Goal: Transaction & Acquisition: Purchase product/service

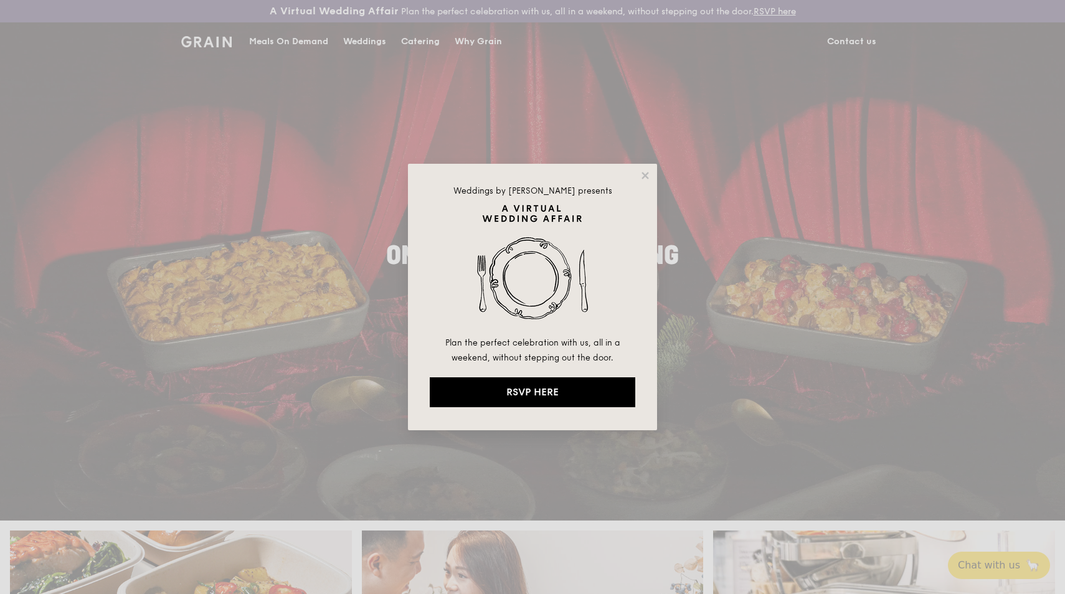
click at [309, 44] on div "Weddings by [PERSON_NAME] presents Plan the perfect celebration with us, all in…" at bounding box center [532, 297] width 1065 height 594
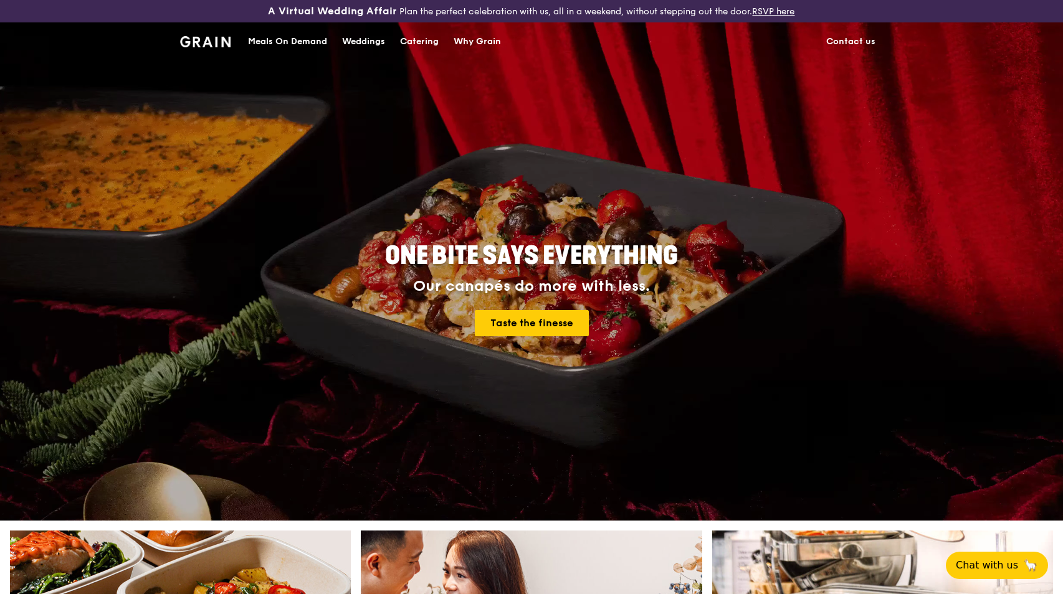
click at [321, 40] on div "Meals On Demand" at bounding box center [287, 41] width 79 height 37
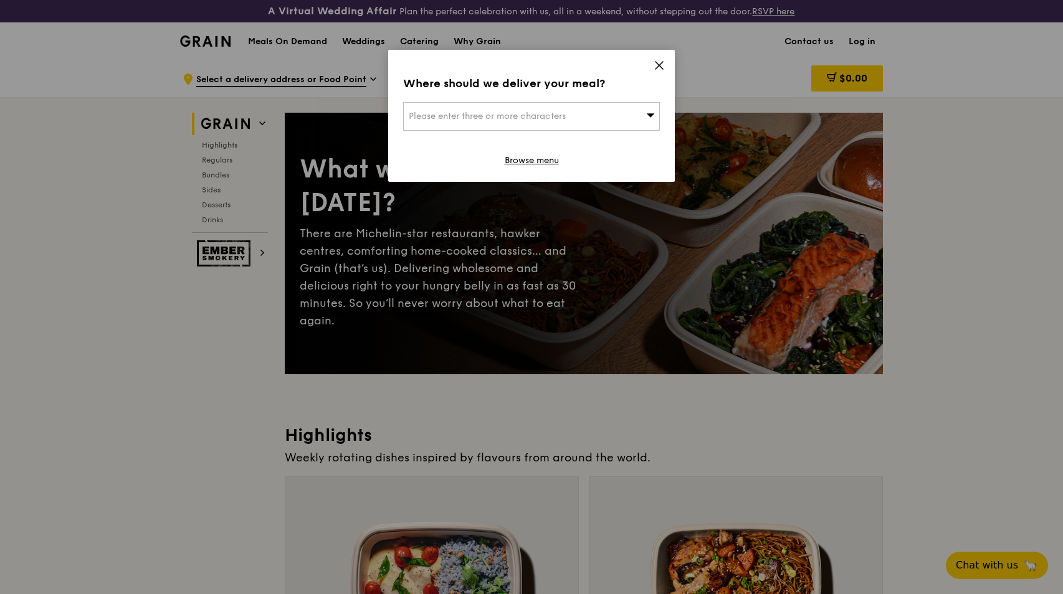
click at [661, 59] on div "Where should we deliver your meal? Please enter three or more characters Browse…" at bounding box center [531, 116] width 287 height 132
click at [660, 68] on icon at bounding box center [658, 65] width 11 height 11
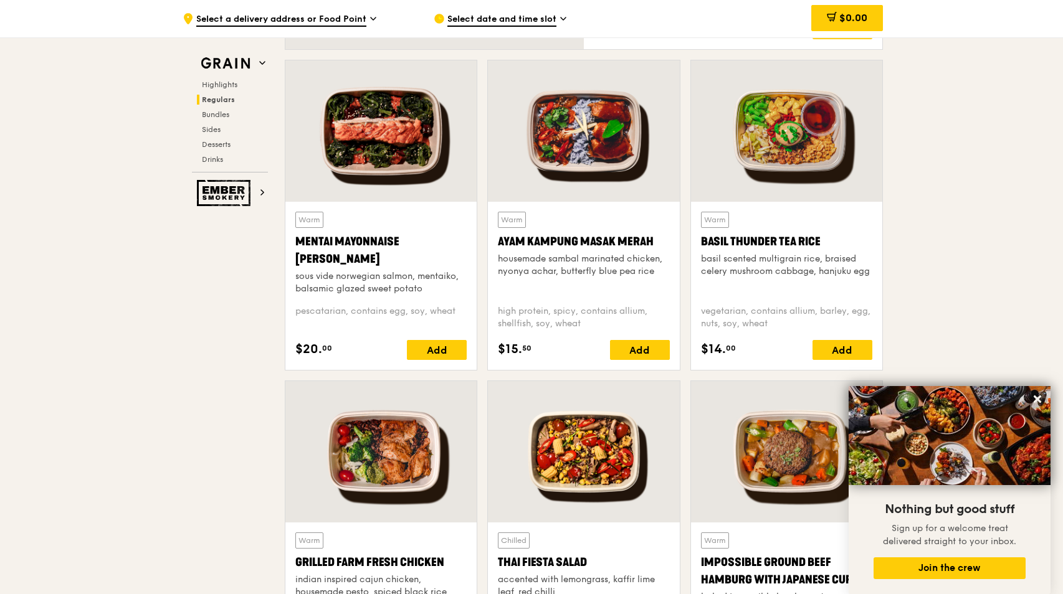
scroll to position [1136, 0]
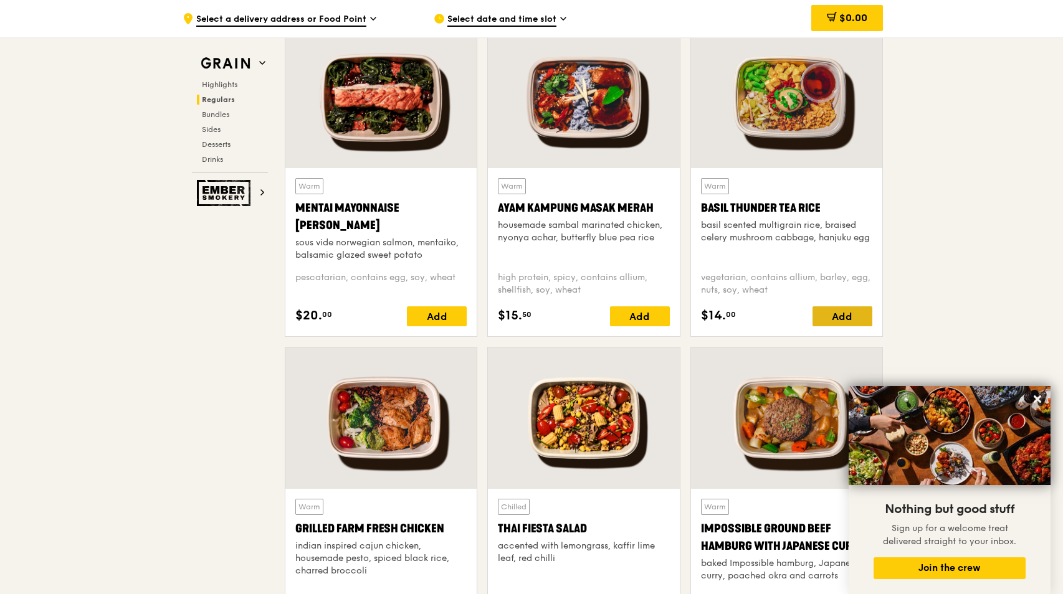
click at [820, 310] on div "Add" at bounding box center [842, 316] width 60 height 20
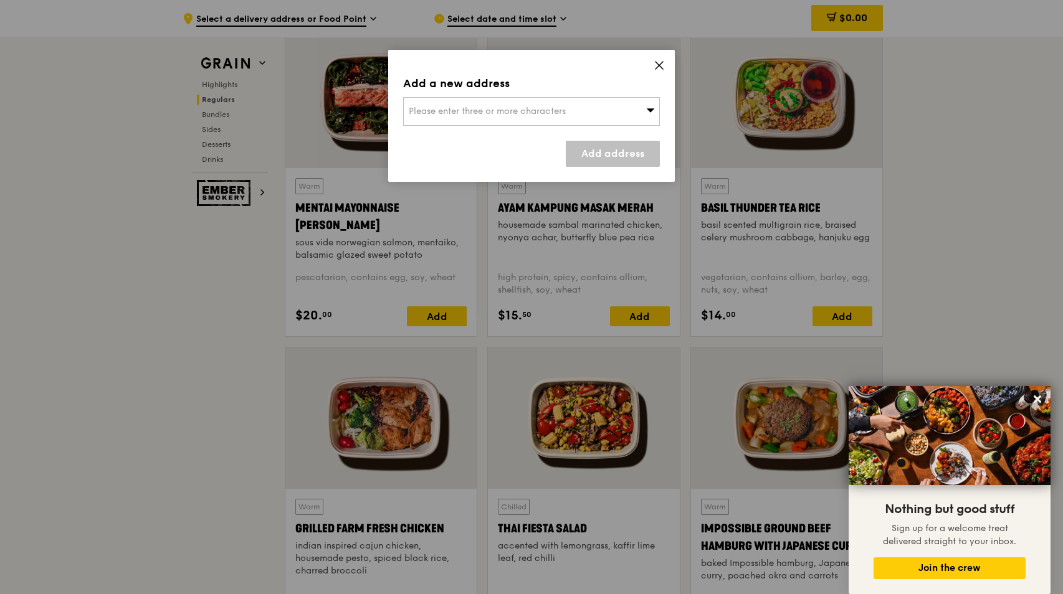
click at [602, 113] on div "Please enter three or more characters" at bounding box center [531, 111] width 257 height 29
type input "[STREET_ADDRESS]"
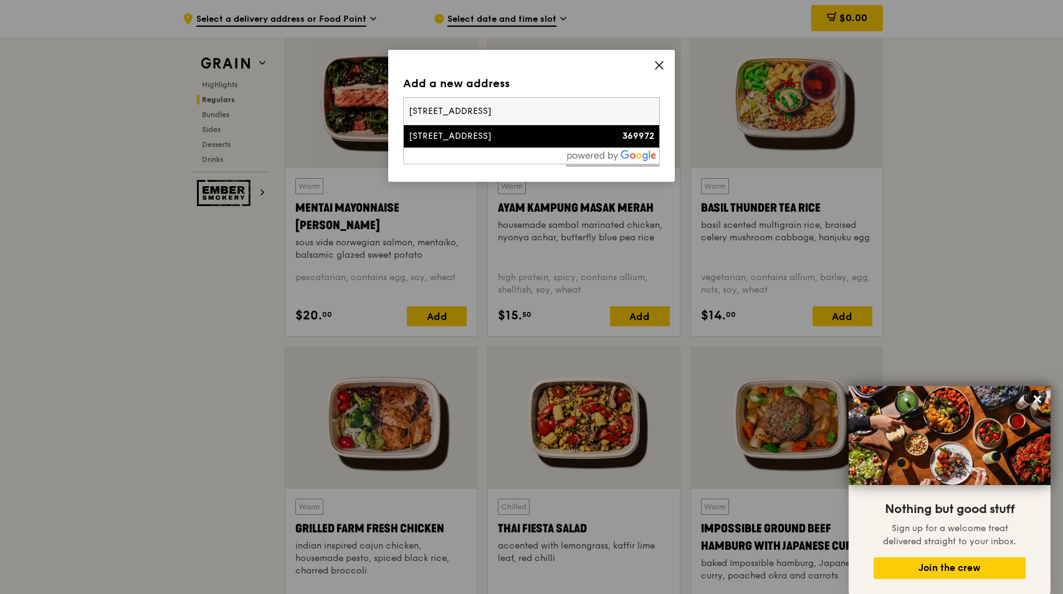
click at [503, 140] on div "[STREET_ADDRESS]" at bounding box center [501, 136] width 184 height 12
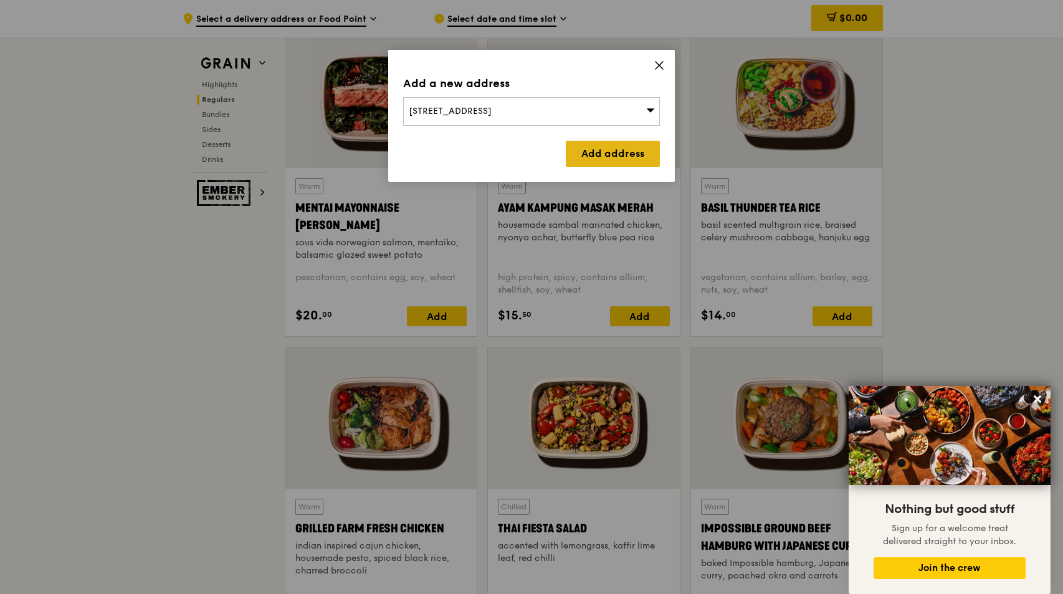
click at [592, 158] on link "Add address" at bounding box center [613, 154] width 94 height 26
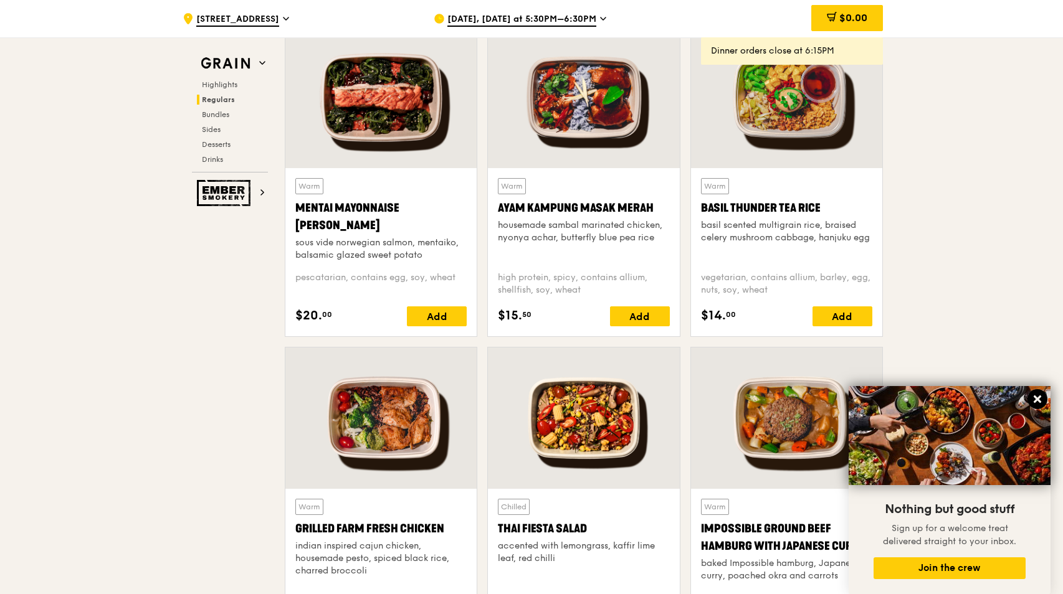
click at [1040, 398] on icon at bounding box center [1036, 399] width 7 height 7
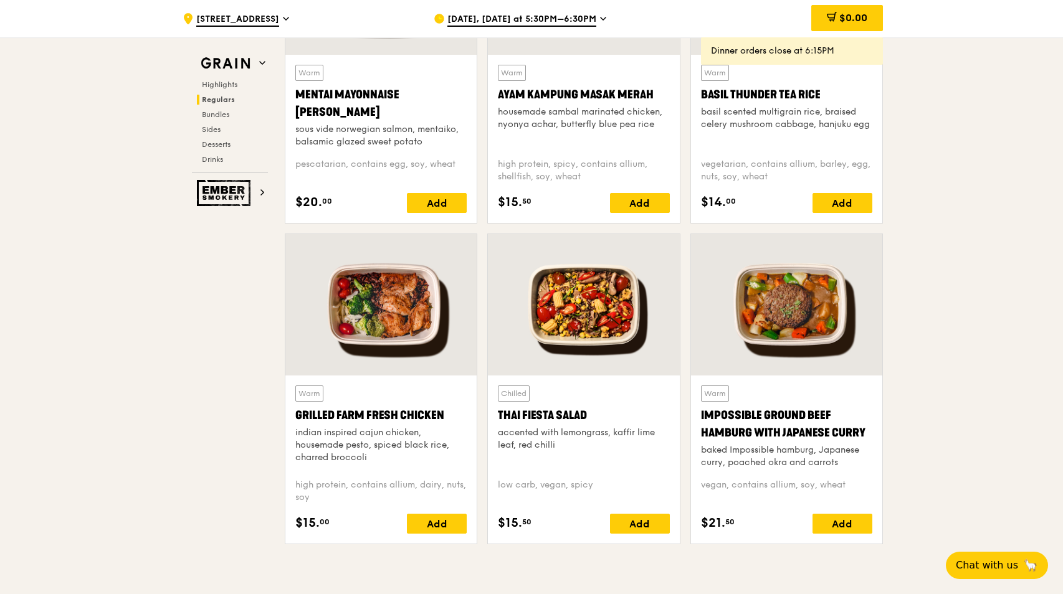
scroll to position [1159, 0]
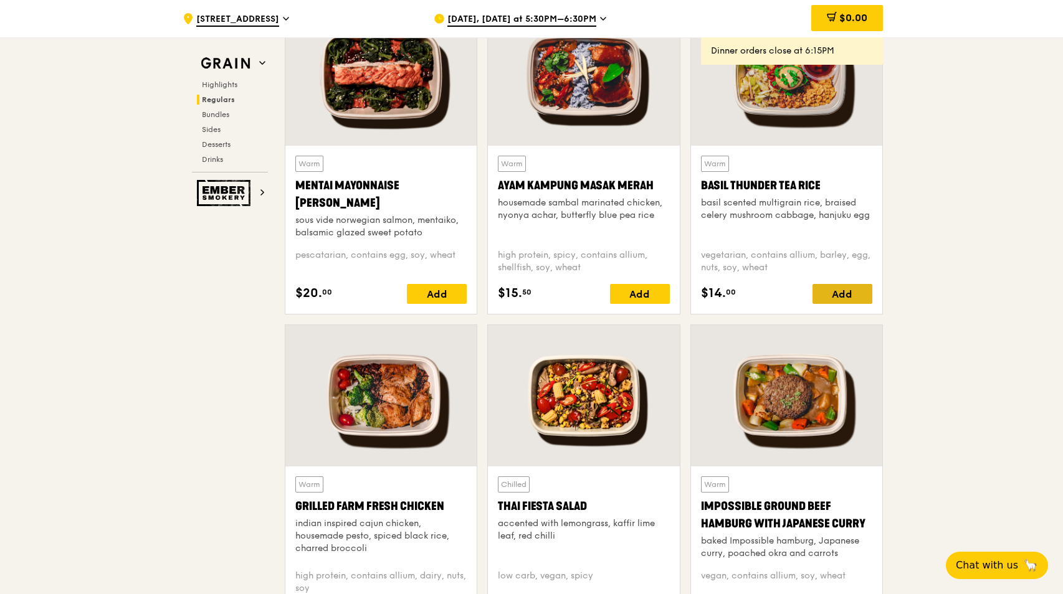
click at [854, 284] on div "Add" at bounding box center [842, 294] width 60 height 20
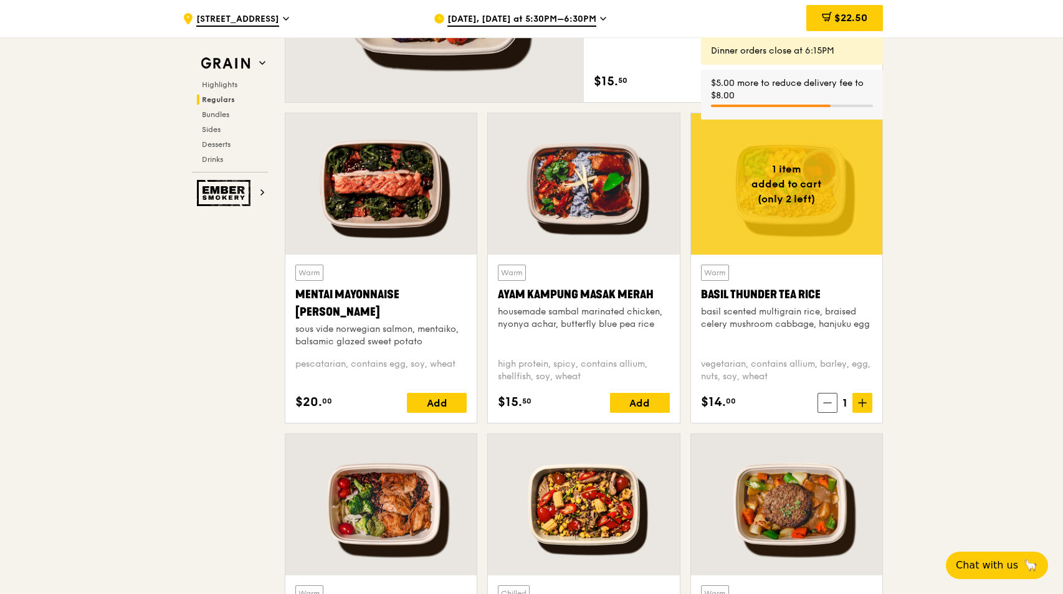
scroll to position [1048, 0]
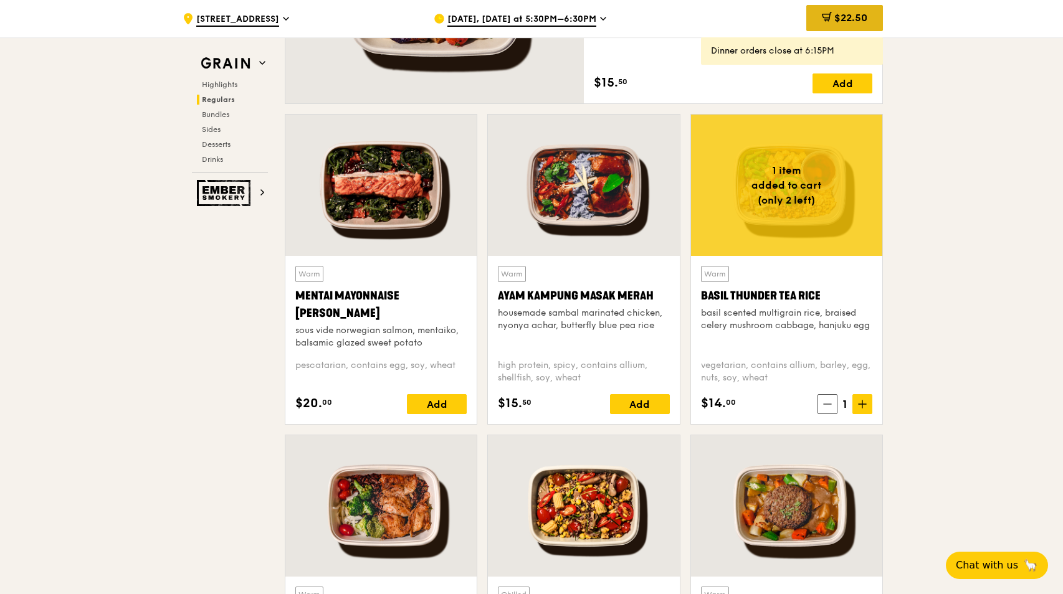
click at [867, 19] on div "$22.50" at bounding box center [844, 18] width 77 height 26
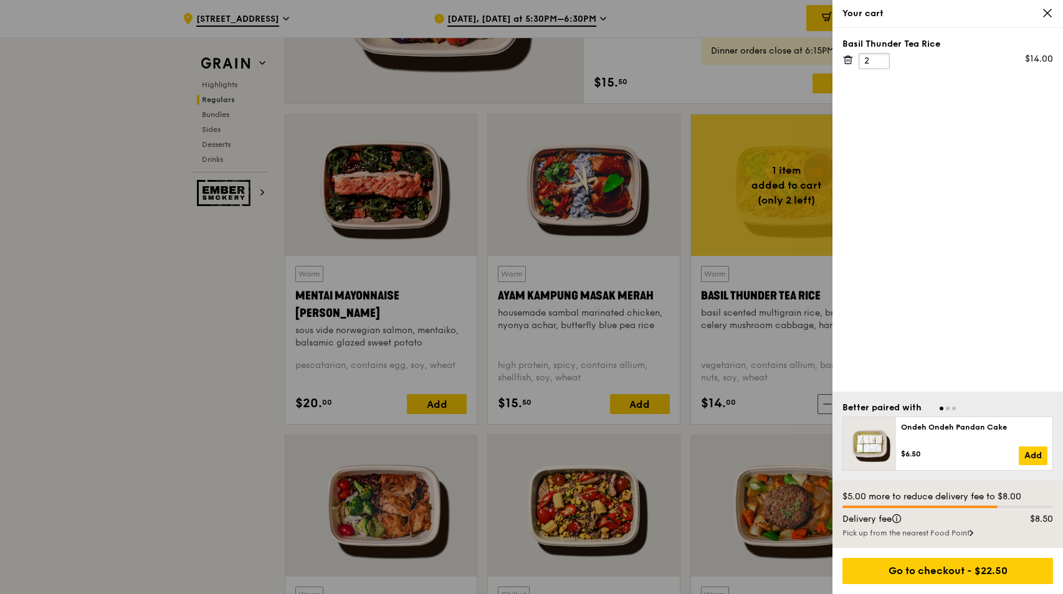
click at [880, 58] on input "2" at bounding box center [873, 61] width 31 height 16
click at [880, 58] on input "3" at bounding box center [873, 61] width 31 height 16
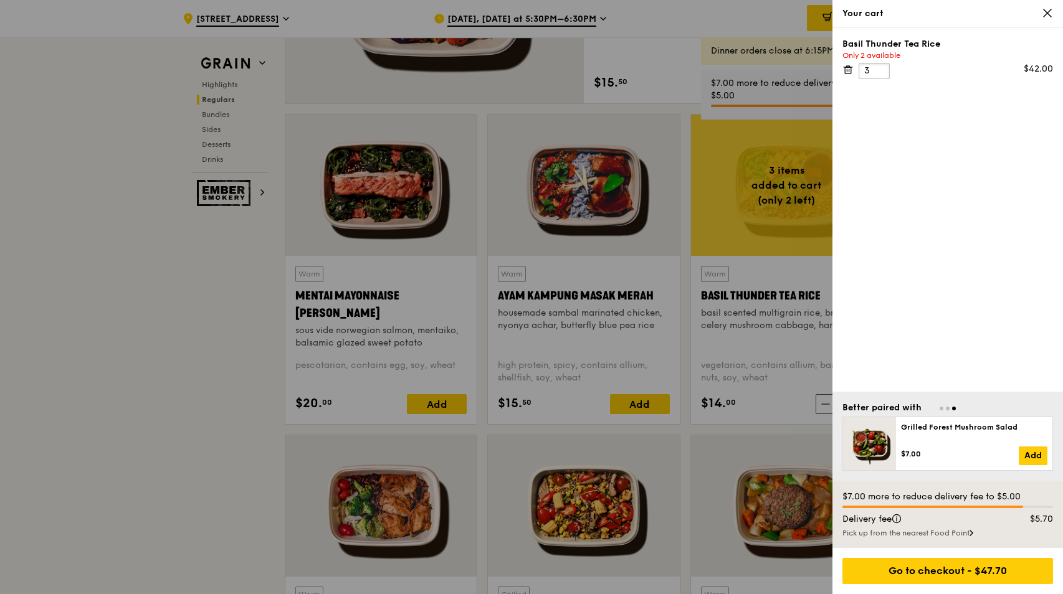
type input "2"
click at [878, 74] on input "2" at bounding box center [873, 71] width 31 height 16
click at [1052, 12] on icon at bounding box center [1046, 12] width 11 height 11
